Goal: Navigation & Orientation: Find specific page/section

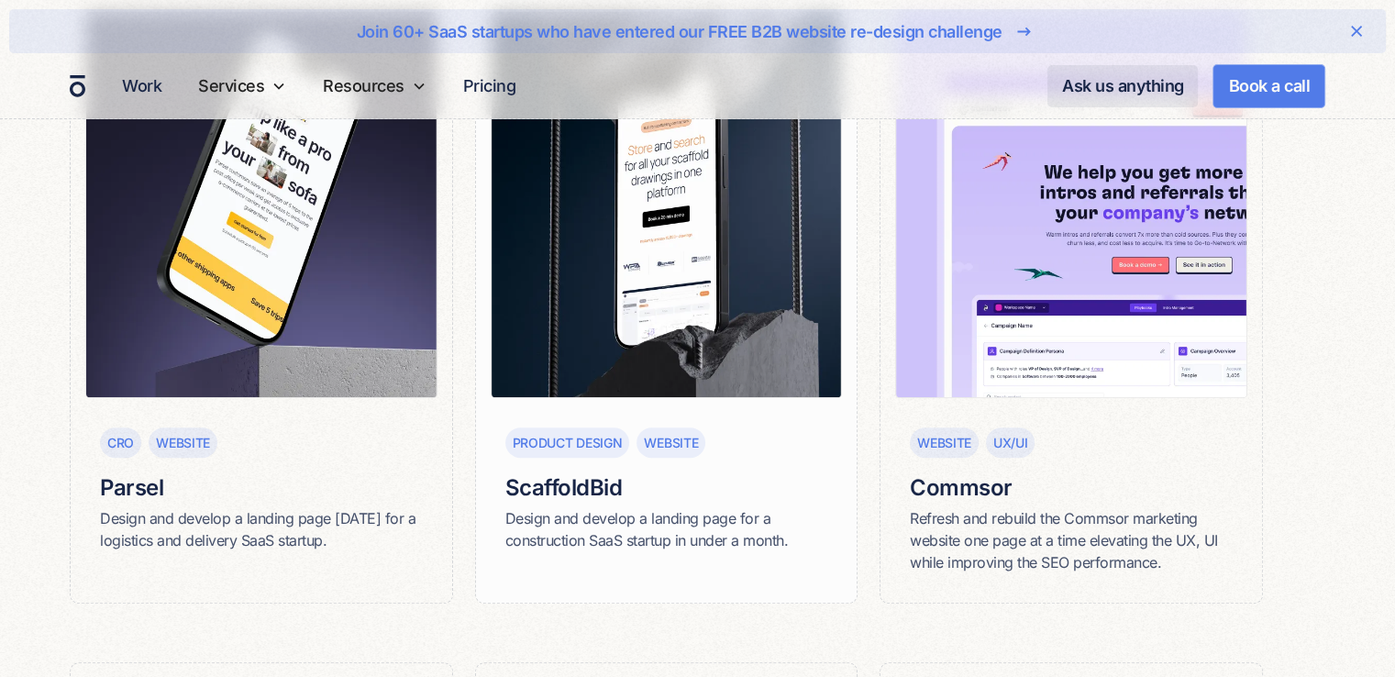
scroll to position [525, 0]
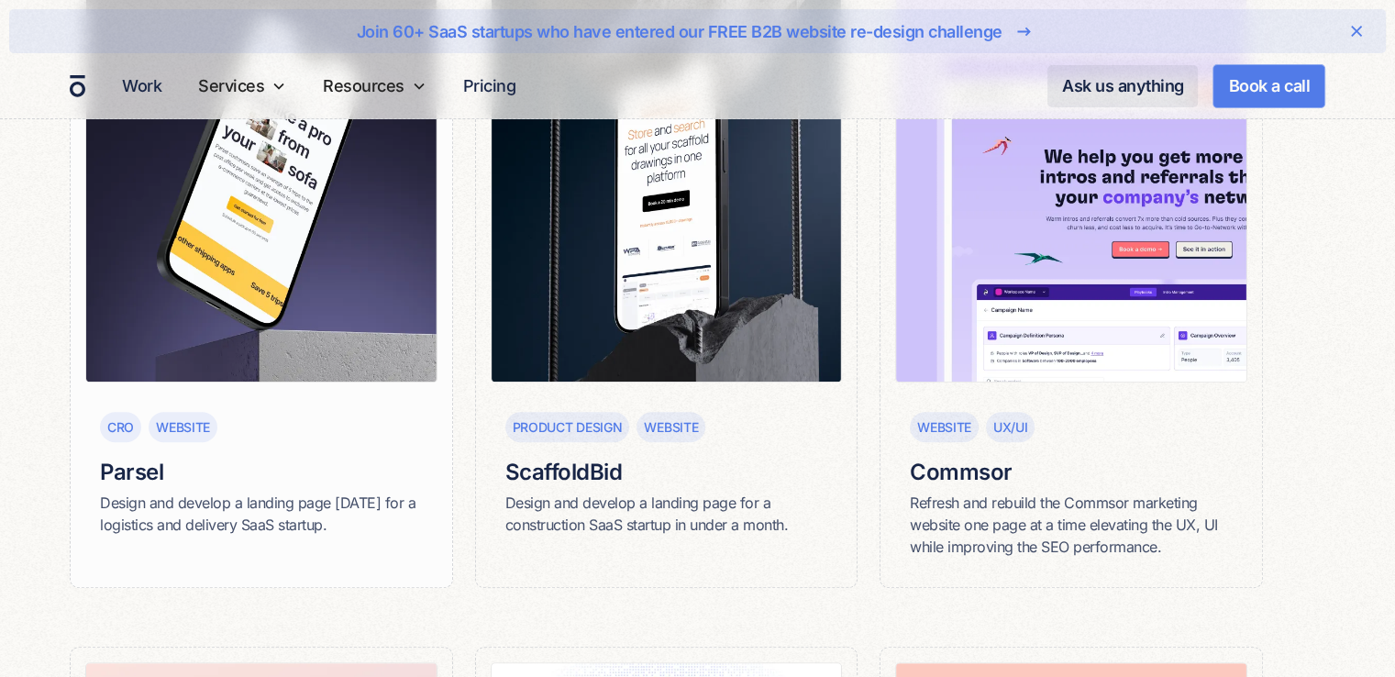
click at [172, 425] on div "Website" at bounding box center [183, 426] width 54 height 19
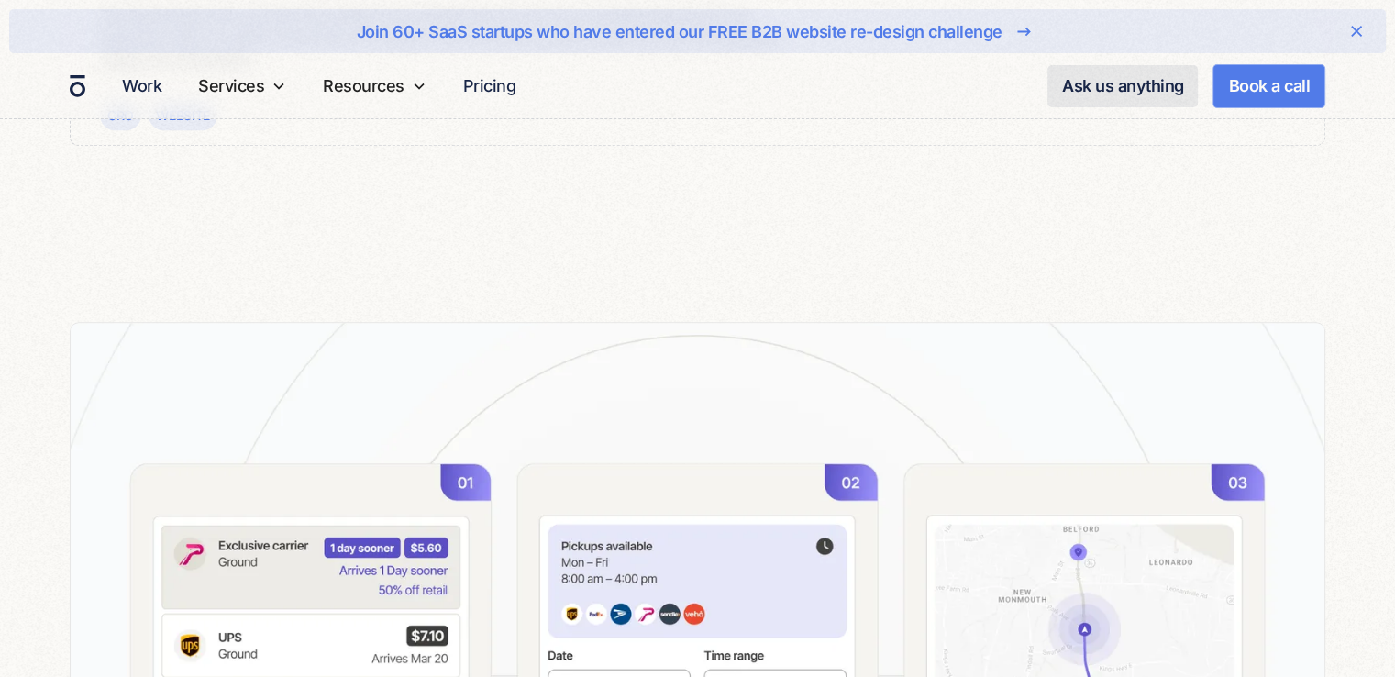
scroll to position [1152, 0]
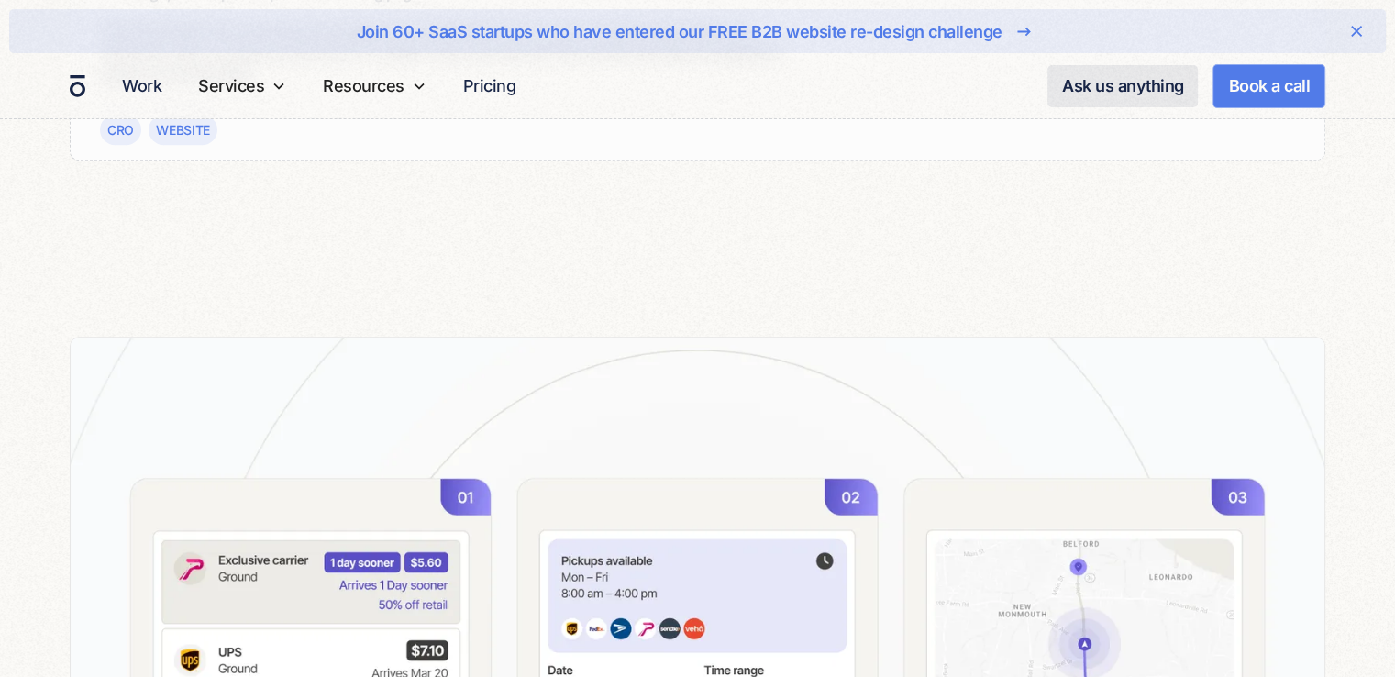
click at [200, 138] on div "Website" at bounding box center [183, 130] width 69 height 30
click at [191, 133] on div "Website" at bounding box center [183, 129] width 54 height 19
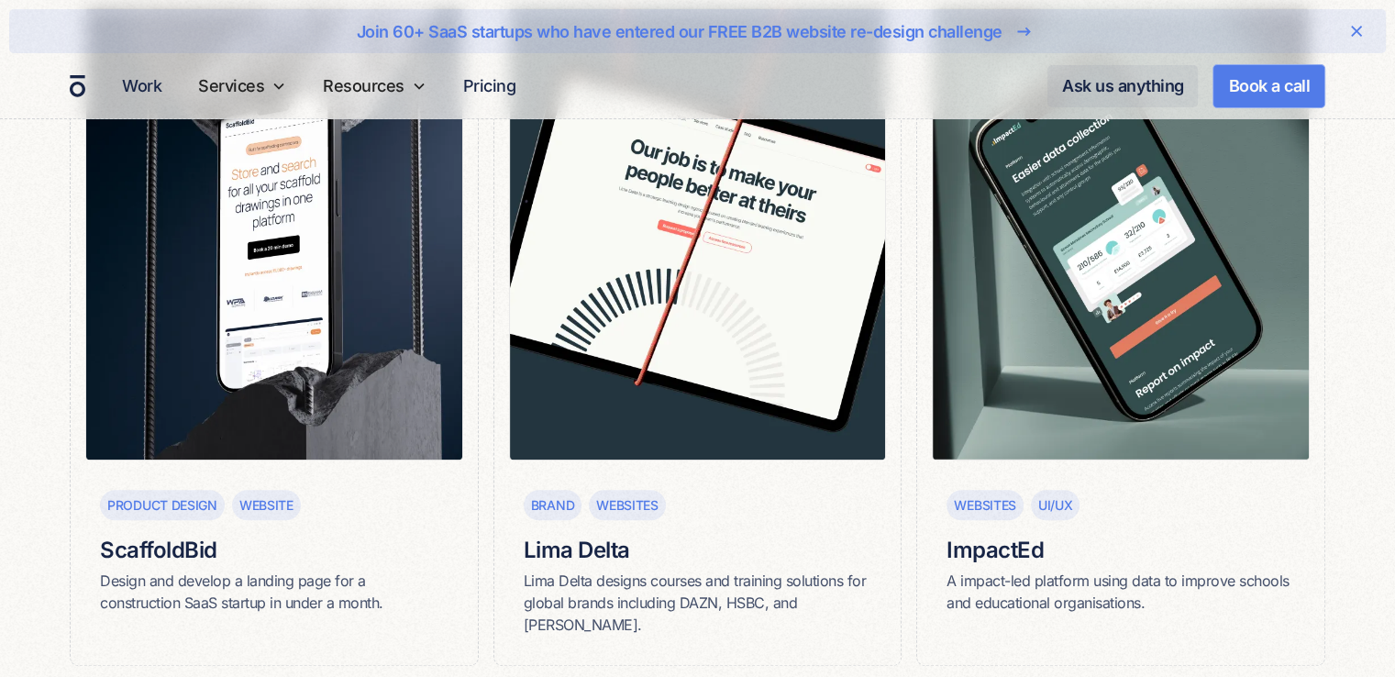
scroll to position [8420, 0]
click at [158, 81] on link "Work" at bounding box center [142, 86] width 54 height 36
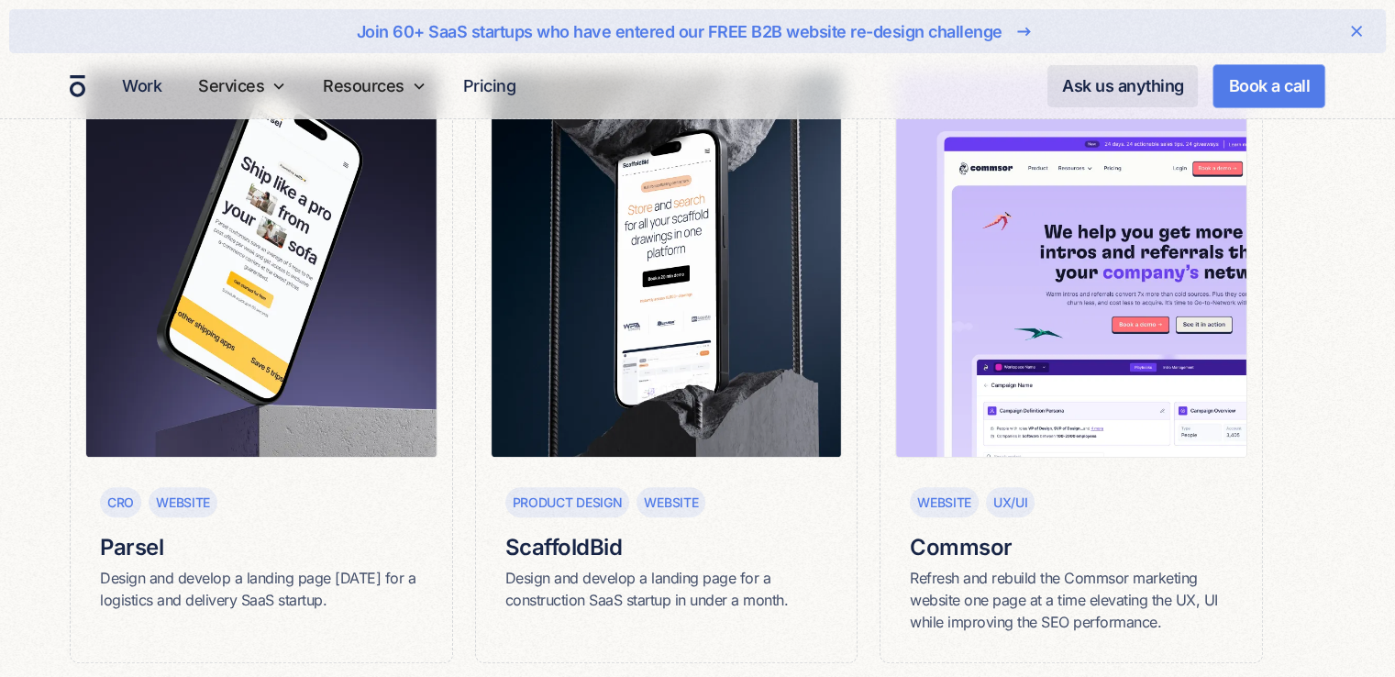
scroll to position [446, 0]
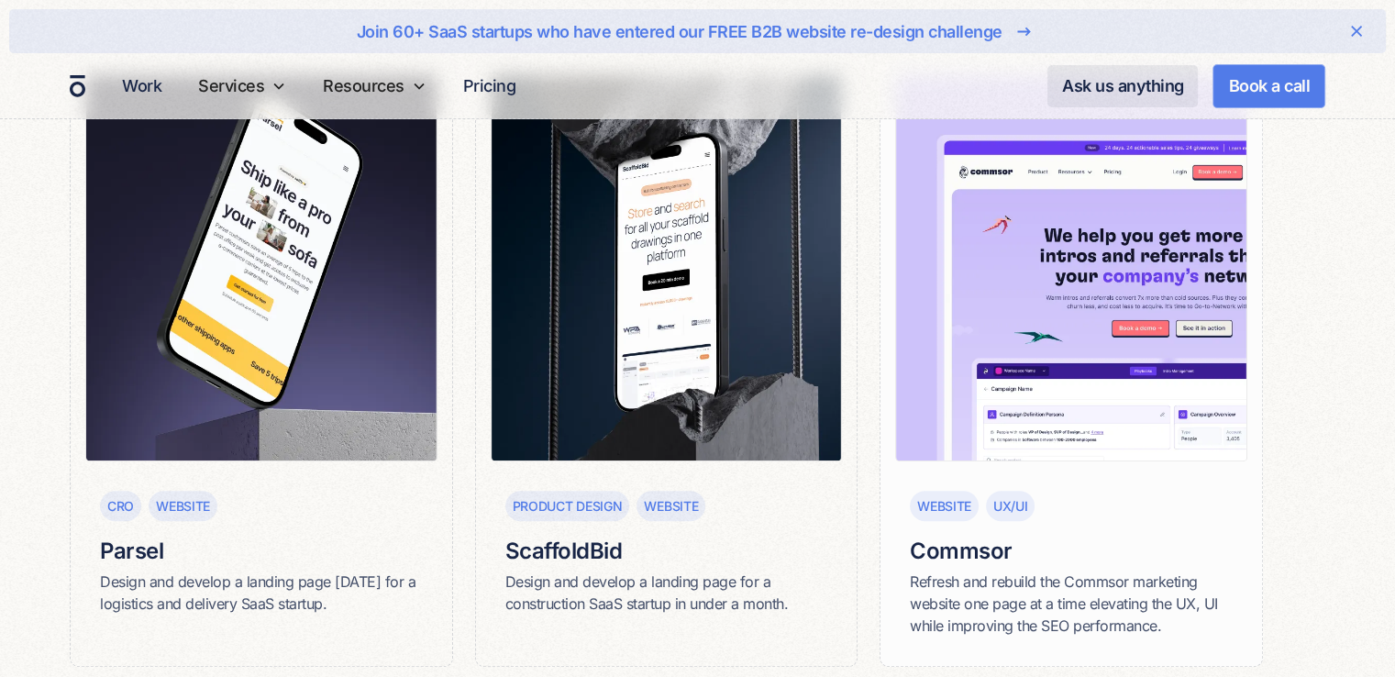
click at [954, 517] on div "Website" at bounding box center [944, 506] width 69 height 30
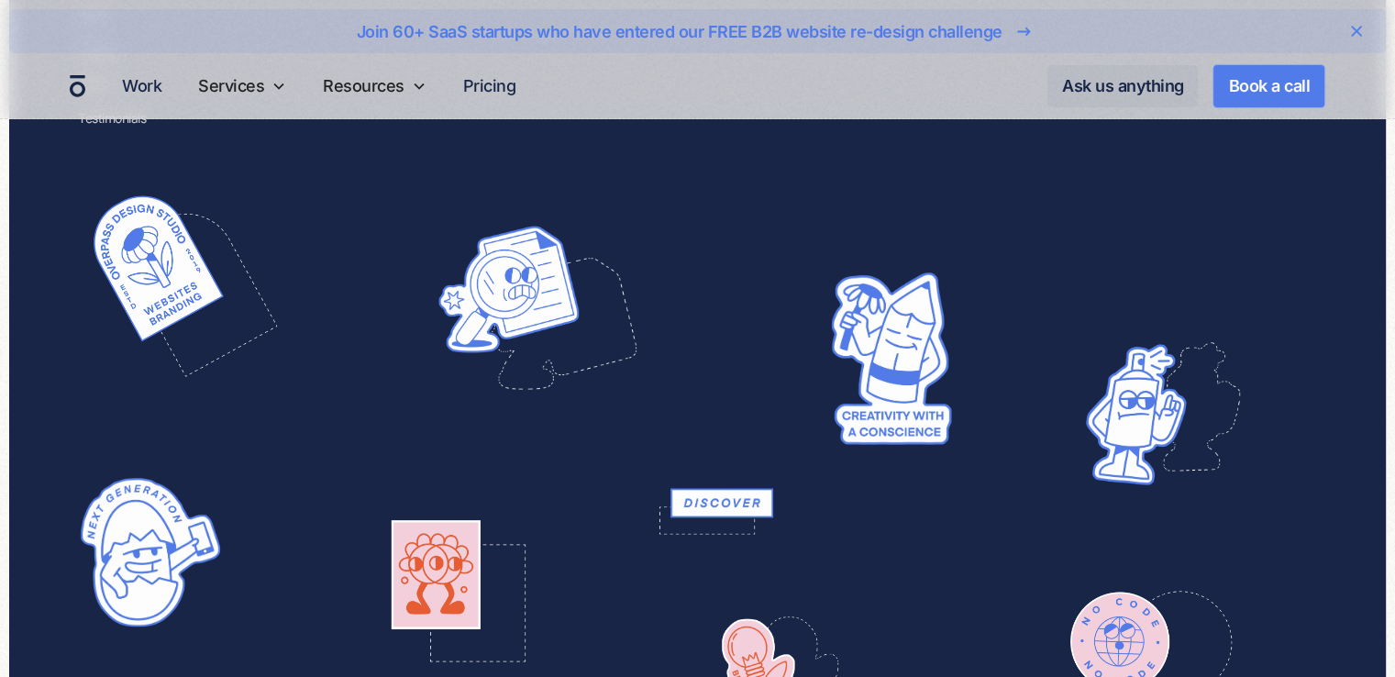
scroll to position [9803, 0]
